Goal: Task Accomplishment & Management: Use online tool/utility

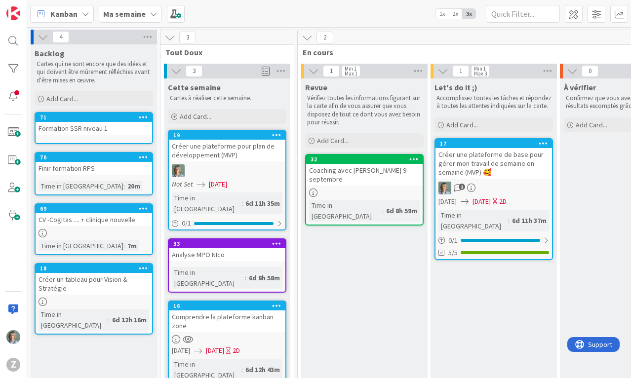
click at [150, 11] on icon at bounding box center [154, 14] width 8 height 8
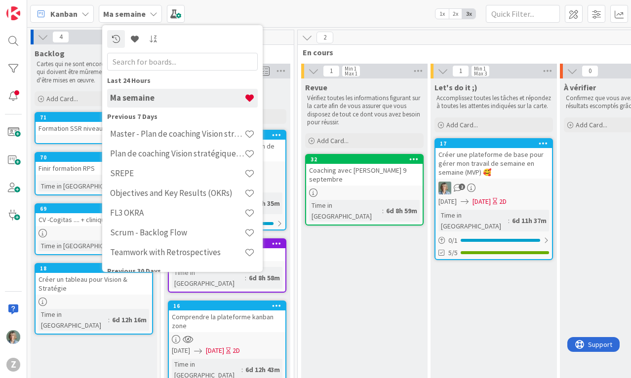
click at [292, 19] on div "Kanban Ma semaine Last 24 Hours Ma semaine Previous 7 Days Master - Plan de coa…" at bounding box center [329, 13] width 604 height 27
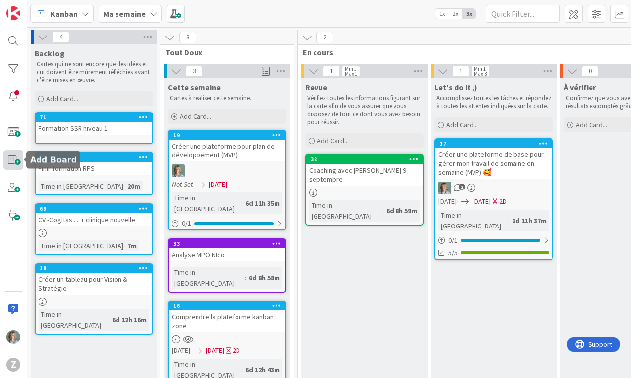
click at [12, 160] on span at bounding box center [13, 160] width 20 height 20
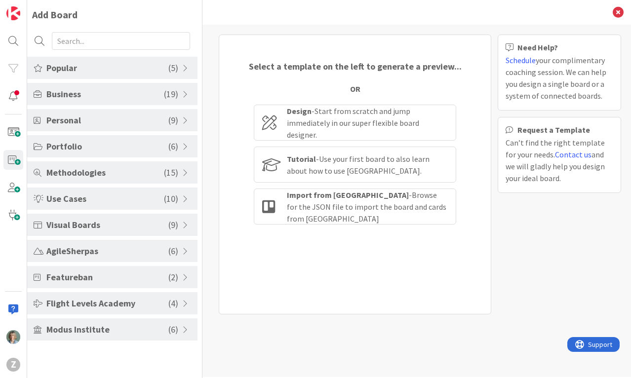
click at [118, 67] on span "Popular" at bounding box center [107, 67] width 122 height 13
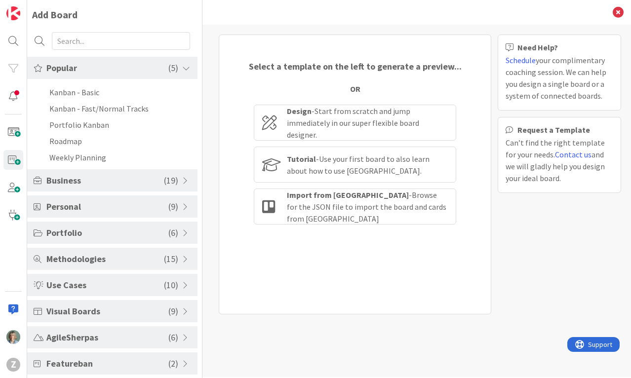
click at [119, 183] on span "Business" at bounding box center [104, 180] width 117 height 13
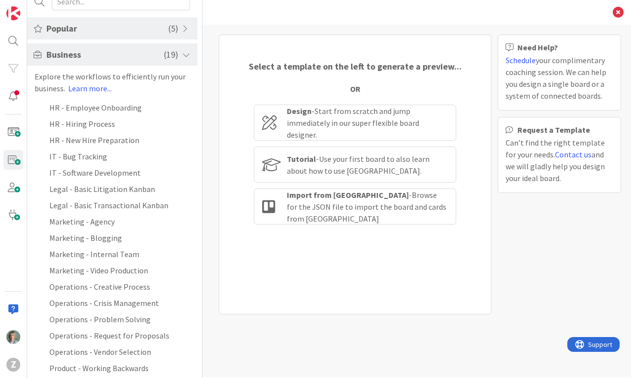
scroll to position [40, 0]
click at [118, 236] on li "Marketing - Blogging" at bounding box center [112, 237] width 170 height 16
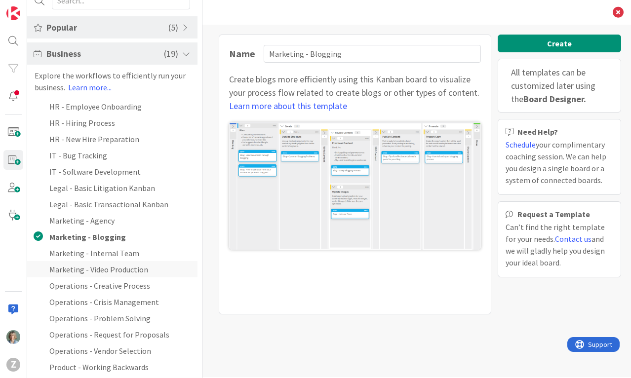
click at [116, 270] on li "Marketing - Video Production" at bounding box center [112, 269] width 170 height 16
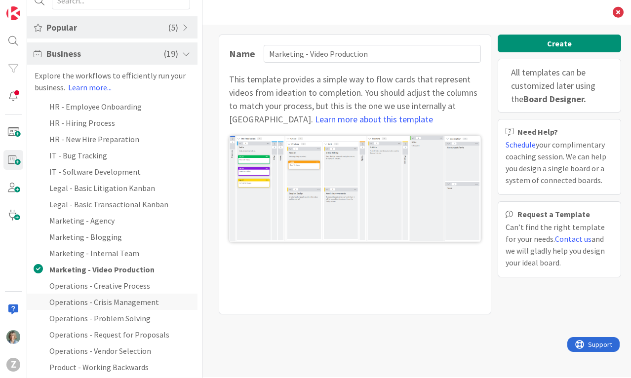
click at [121, 305] on li "Operations - Crisis Management" at bounding box center [112, 302] width 170 height 16
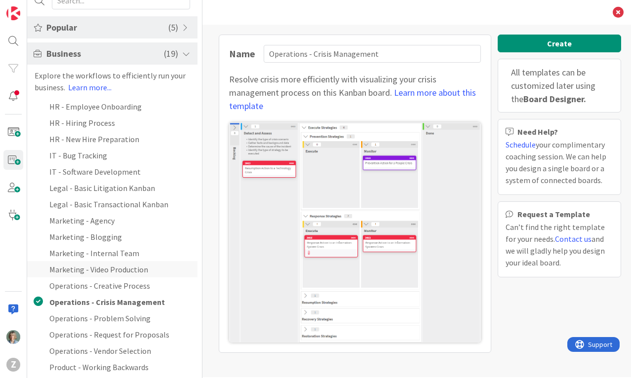
click at [128, 264] on li "Marketing - Video Production" at bounding box center [112, 269] width 170 height 16
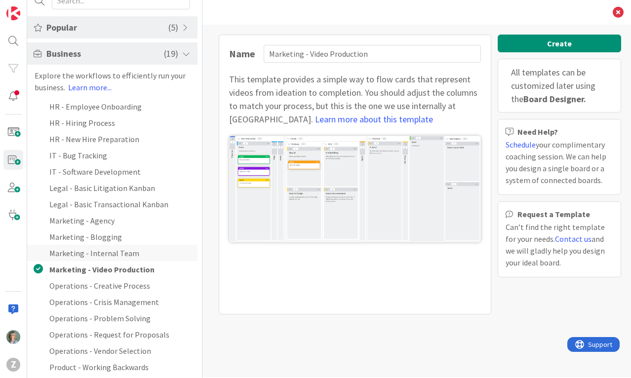
click at [127, 250] on li "Marketing - Internal Team" at bounding box center [112, 253] width 170 height 16
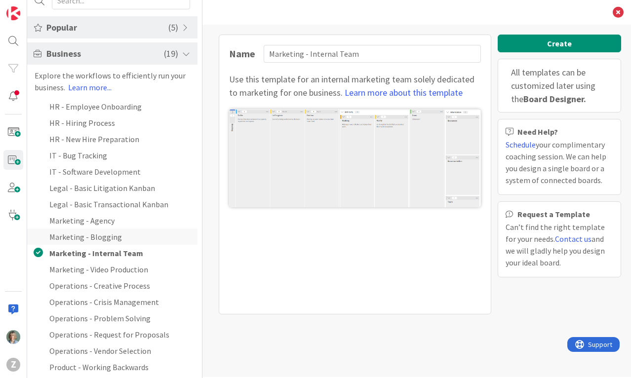
click at [114, 235] on li "Marketing - Blogging" at bounding box center [112, 237] width 170 height 16
type input "Marketing - Blogging"
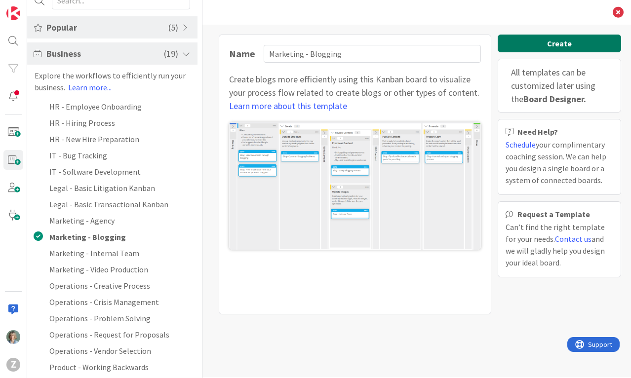
click at [573, 44] on button "Create" at bounding box center [559, 44] width 123 height 18
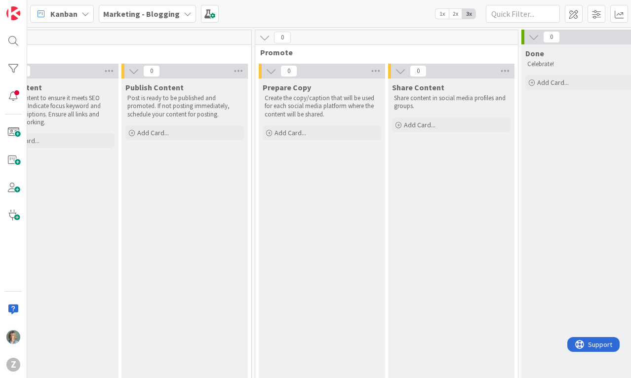
scroll to position [0, 769]
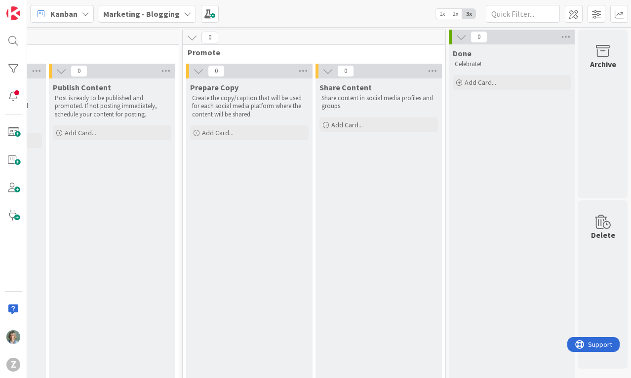
click at [184, 15] on icon at bounding box center [188, 14] width 8 height 8
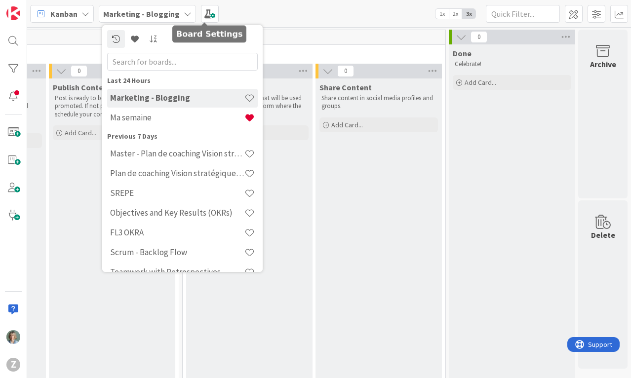
click at [281, 4] on div "Kanban Marketing - Blogging Last 24 Hours Marketing - Blogging Ma semaine Previ…" at bounding box center [329, 13] width 604 height 27
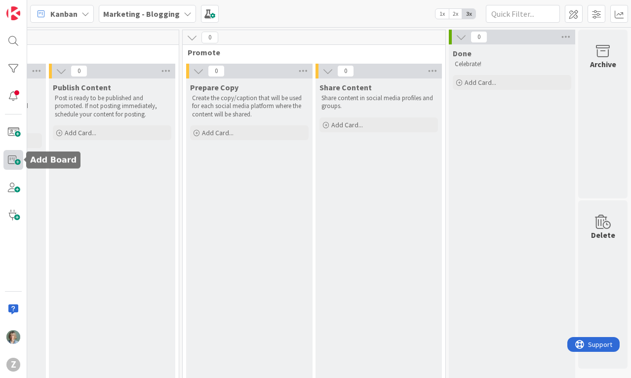
click at [7, 159] on span at bounding box center [13, 160] width 20 height 20
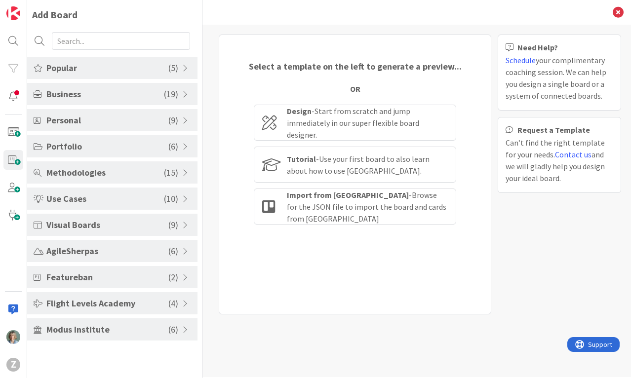
click at [118, 97] on span "Business" at bounding box center [104, 93] width 117 height 13
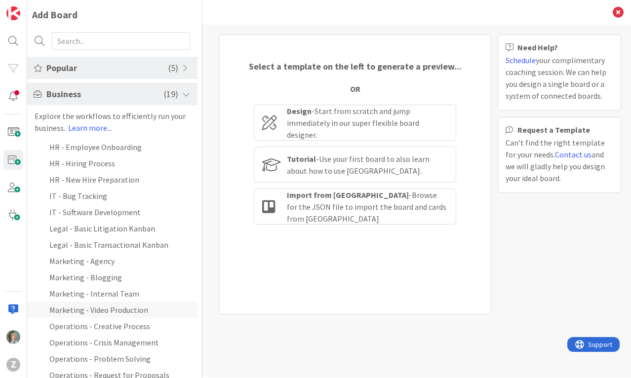
click at [123, 312] on li "Marketing - Video Production" at bounding box center [112, 310] width 170 height 16
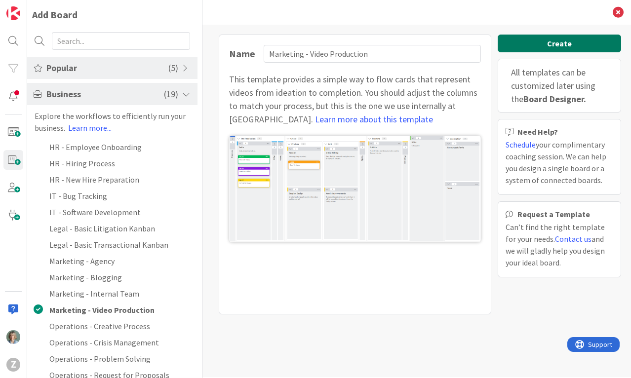
click at [541, 44] on button "Create" at bounding box center [559, 44] width 123 height 18
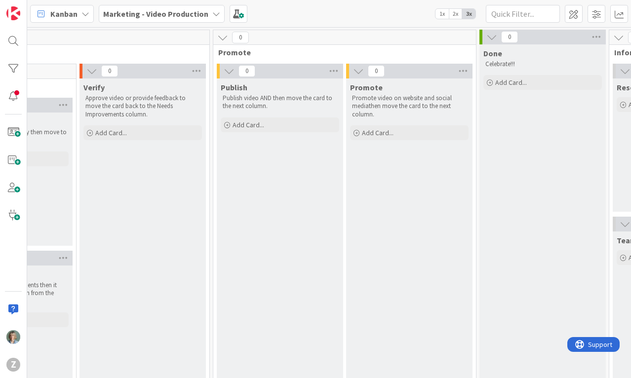
scroll to position [0, 922]
